Goal: Transaction & Acquisition: Book appointment/travel/reservation

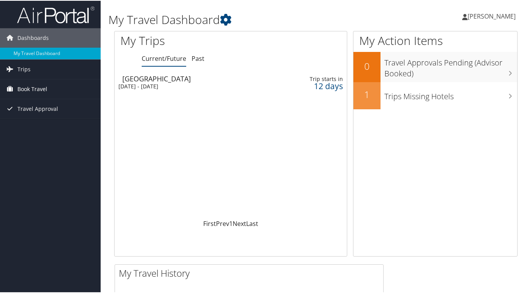
click at [41, 93] on span "Book Travel" at bounding box center [32, 88] width 30 height 19
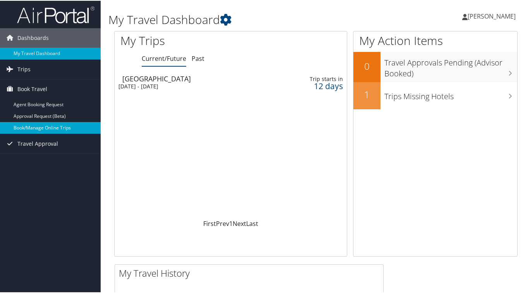
click at [31, 126] on link "Book/Manage Online Trips" at bounding box center [50, 127] width 101 height 12
